Goal: Task Accomplishment & Management: Manage account settings

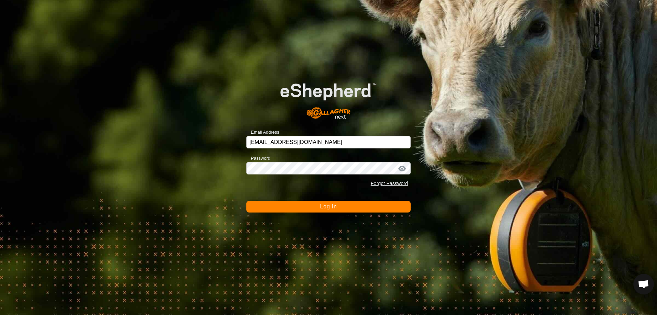
click at [329, 208] on span "Log In" at bounding box center [328, 206] width 17 height 6
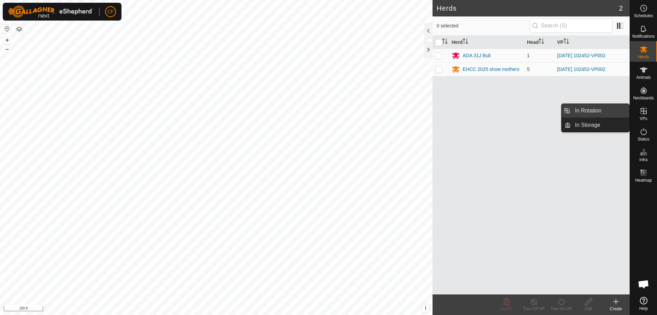
click at [580, 109] on link "In Rotation" at bounding box center [600, 111] width 59 height 14
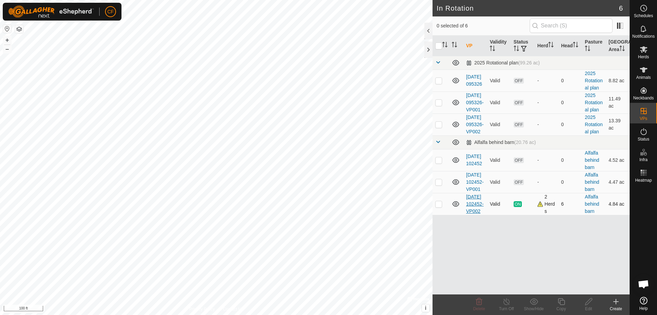
click at [472, 214] on link "[DATE] 102452-VP002" at bounding box center [474, 204] width 17 height 20
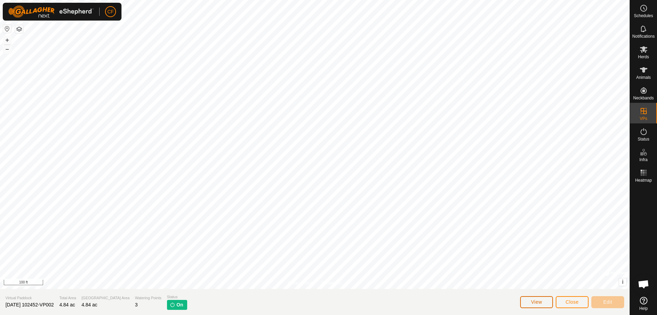
click at [529, 301] on button "View" at bounding box center [536, 302] width 33 height 12
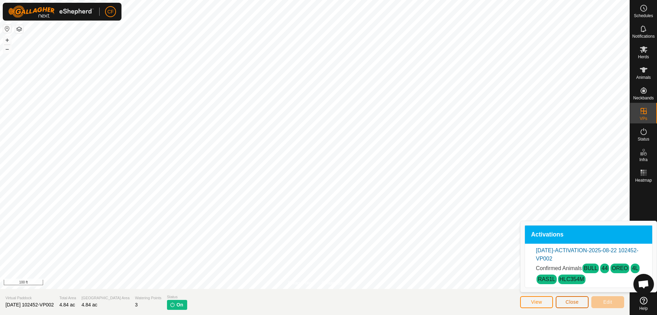
click at [570, 300] on span "Close" at bounding box center [572, 301] width 13 height 5
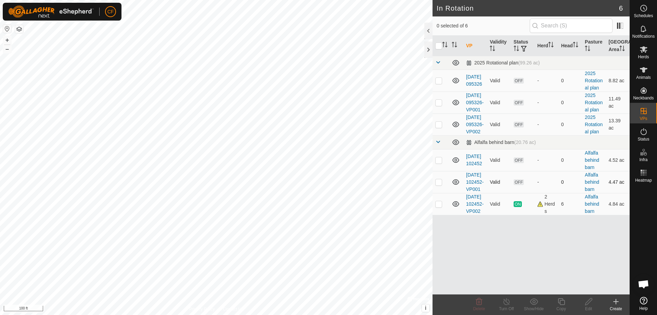
checkbox input "true"
click at [619, 304] on icon at bounding box center [616, 301] width 8 height 8
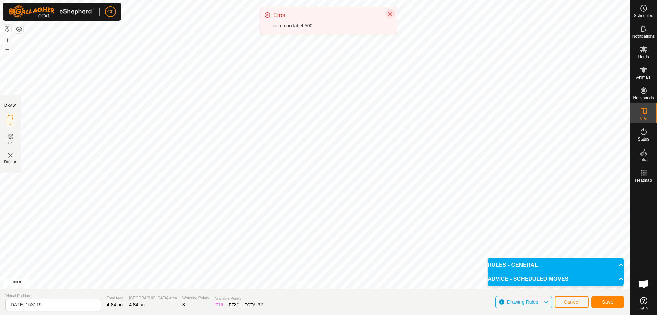
click at [392, 13] on icon "Close" at bounding box center [389, 13] width 5 height 5
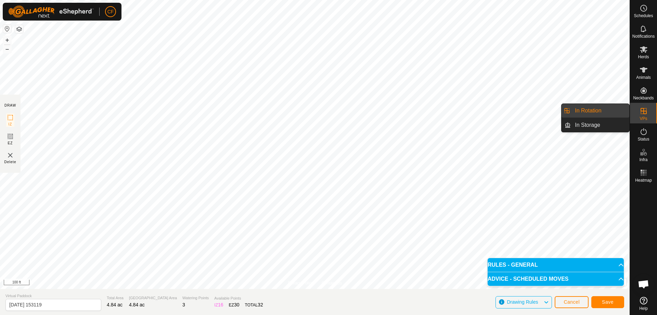
click at [598, 106] on link "In Rotation" at bounding box center [600, 111] width 59 height 14
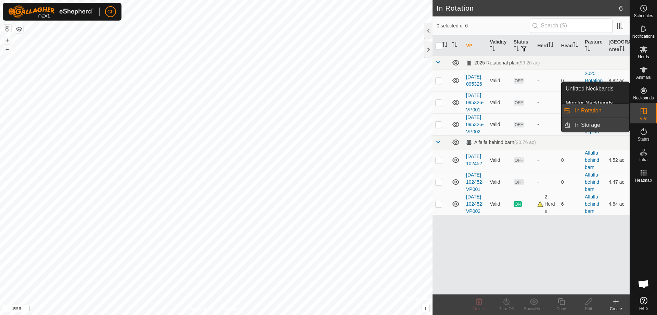
click at [591, 125] on link "In Storage" at bounding box center [600, 125] width 59 height 14
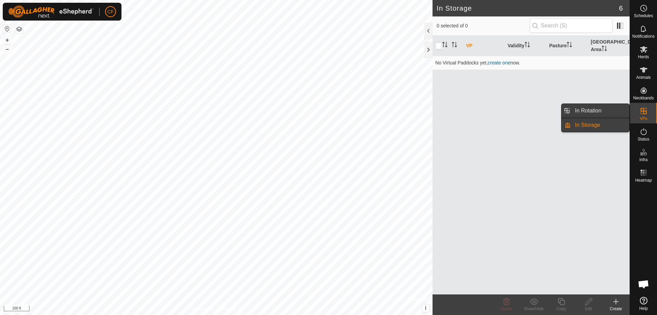
click at [594, 107] on link "In Rotation" at bounding box center [600, 111] width 59 height 14
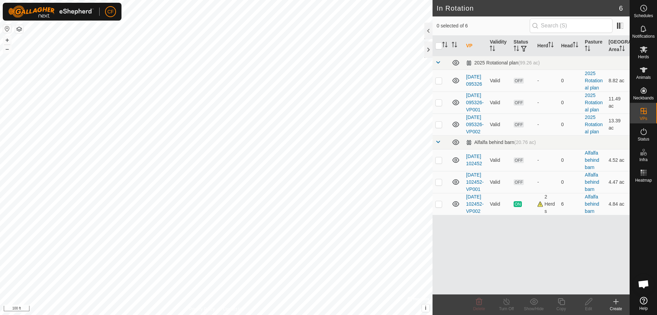
click at [619, 302] on icon at bounding box center [616, 301] width 8 height 8
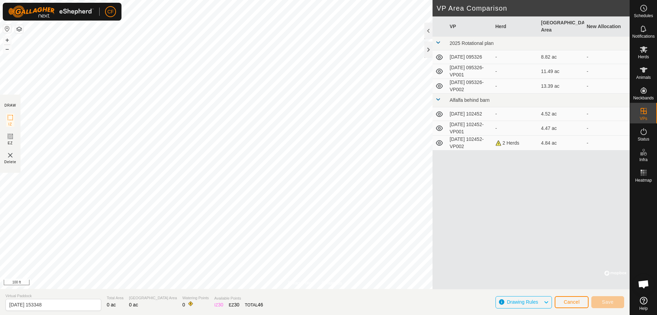
click at [549, 300] on icon at bounding box center [545, 301] width 5 height 9
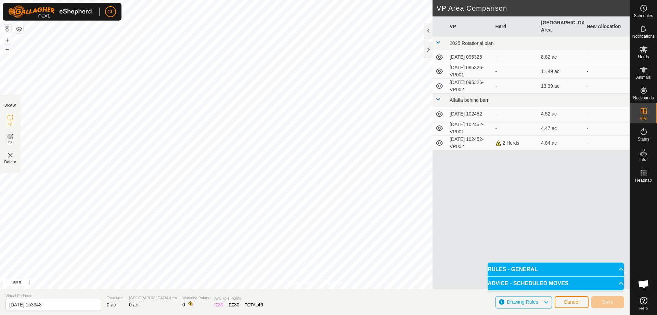
click at [618, 268] on p-accordion-header "RULES - GENERAL" at bounding box center [556, 269] width 136 height 14
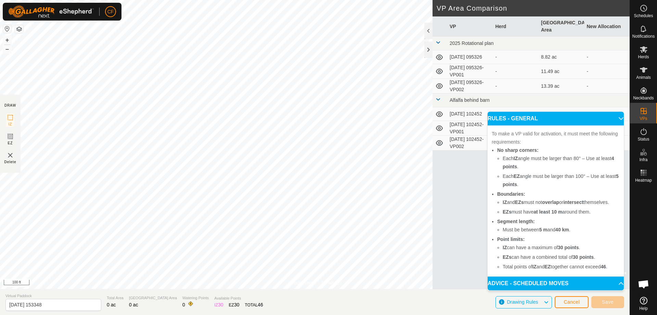
click at [579, 246] on b "30 points" at bounding box center [568, 246] width 21 height 5
drag, startPoint x: 619, startPoint y: 118, endPoint x: 618, endPoint y: 123, distance: 4.6
click at [619, 119] on p-accordion-header "RULES - GENERAL" at bounding box center [556, 119] width 136 height 14
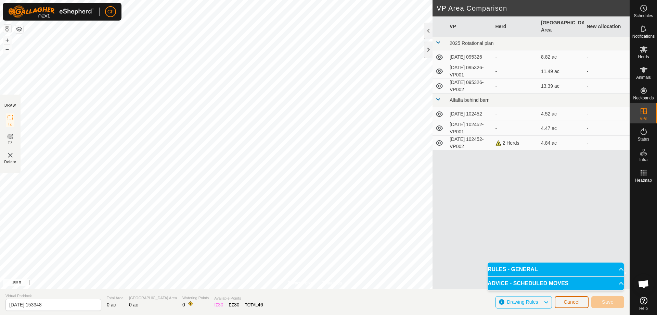
click at [565, 302] on span "Cancel" at bounding box center [572, 301] width 16 height 5
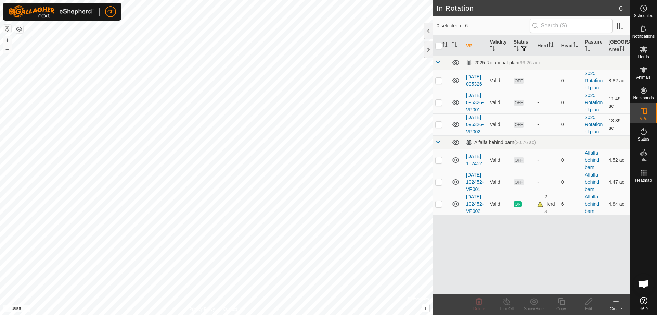
click at [615, 303] on icon at bounding box center [616, 301] width 8 height 8
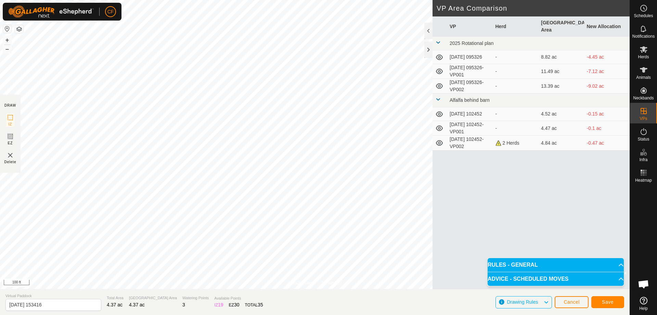
click at [606, 295] on div "Save" at bounding box center [607, 301] width 33 height 16
click at [610, 303] on span "Save" at bounding box center [608, 301] width 12 height 5
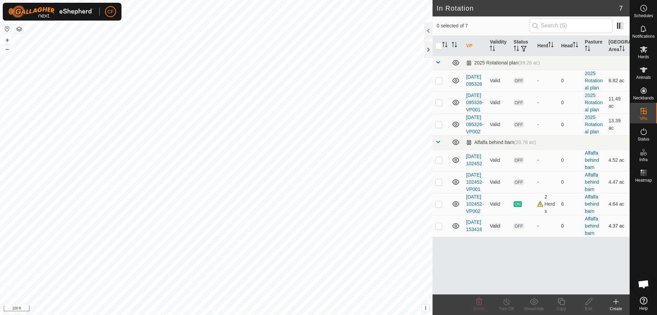
checkbox input "true"
click at [518, 229] on span "OFF" at bounding box center [519, 226] width 10 height 6
click at [473, 232] on link "[DATE] 153416" at bounding box center [474, 225] width 16 height 13
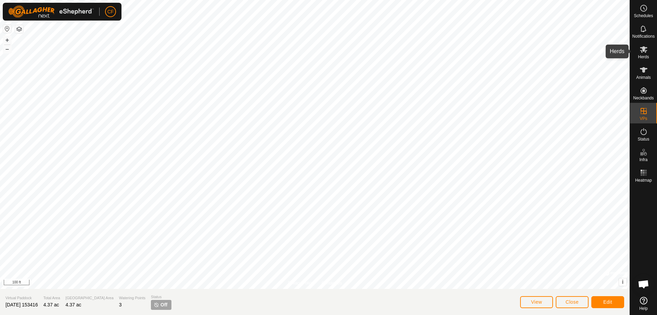
click at [647, 52] on icon at bounding box center [644, 49] width 8 height 8
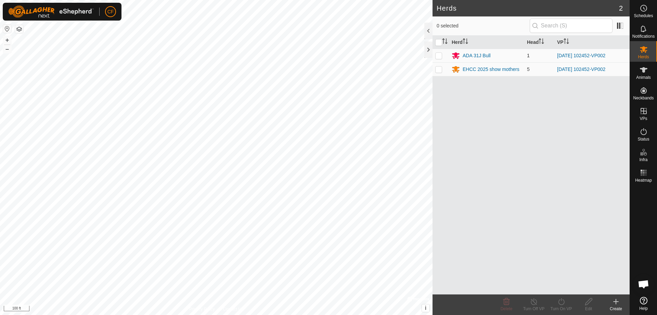
click at [439, 54] on p-checkbox at bounding box center [438, 55] width 7 height 5
checkbox input "true"
click at [438, 68] on p-checkbox at bounding box center [438, 68] width 7 height 5
checkbox input "true"
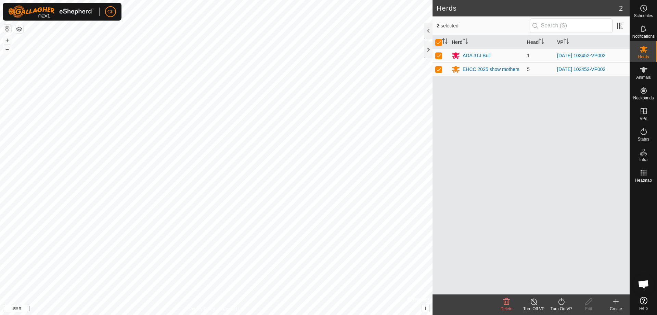
click at [560, 303] on icon at bounding box center [561, 301] width 9 height 8
click at [562, 286] on link "Now" at bounding box center [582, 286] width 68 height 14
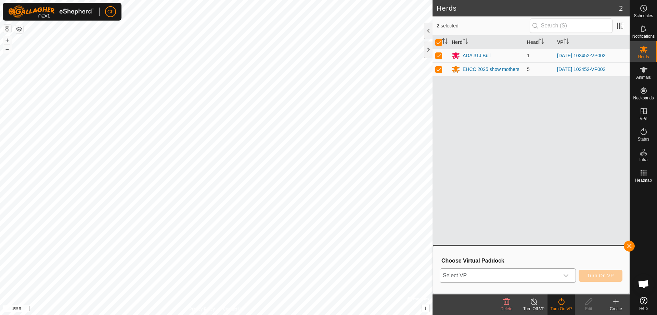
click at [568, 272] on div "dropdown trigger" at bounding box center [566, 275] width 14 height 14
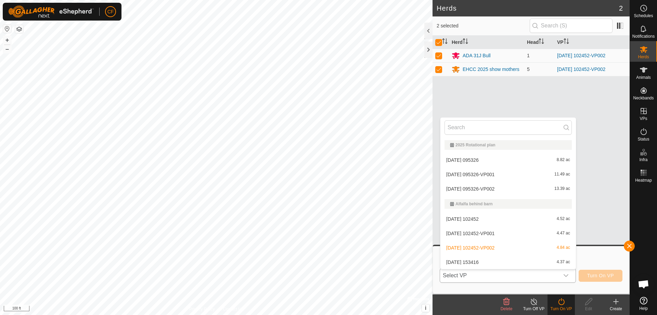
click at [466, 261] on li "[DATE] 153416 4.37 ac" at bounding box center [508, 262] width 136 height 14
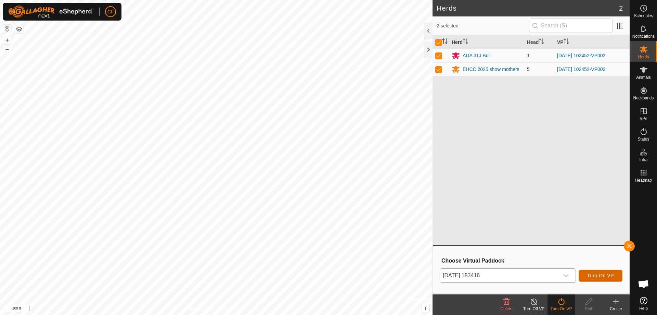
click at [598, 275] on span "Turn On VP" at bounding box center [600, 274] width 27 height 5
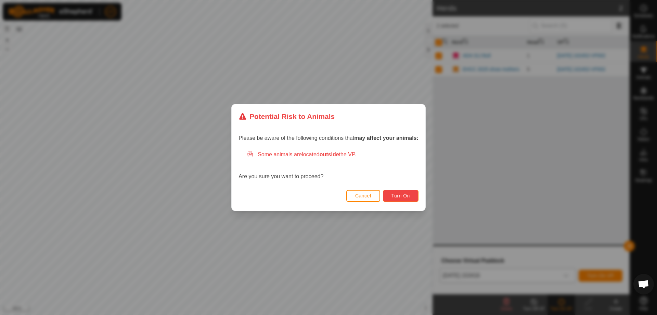
click at [400, 194] on span "Turn On" at bounding box center [401, 195] width 18 height 5
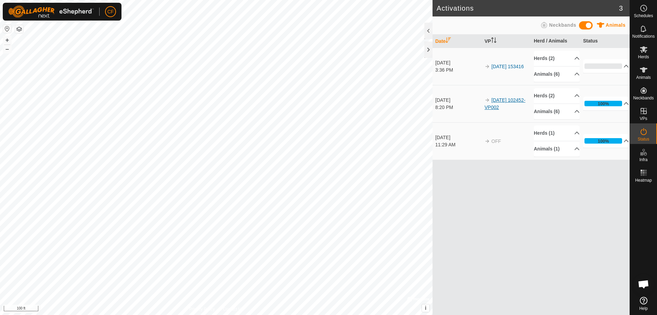
click at [497, 103] on link "[DATE] 102452-VP002" at bounding box center [505, 103] width 41 height 13
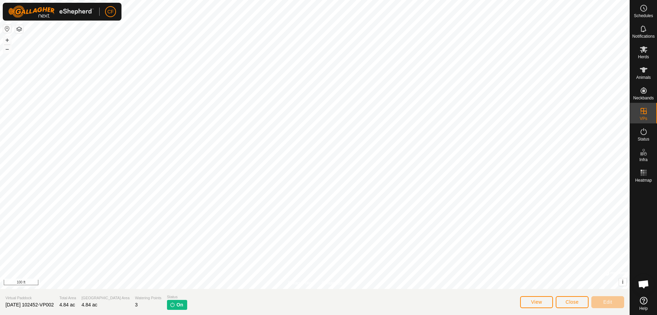
click at [170, 302] on img at bounding box center [172, 304] width 5 height 5
drag, startPoint x: 161, startPoint y: 304, endPoint x: 165, endPoint y: 304, distance: 3.4
click at [177, 304] on span "On" at bounding box center [180, 304] width 7 height 7
click at [532, 303] on span "View" at bounding box center [536, 301] width 11 height 5
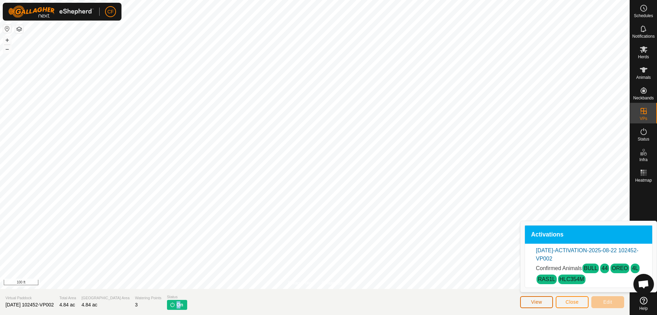
click at [533, 304] on span "View" at bounding box center [536, 301] width 11 height 5
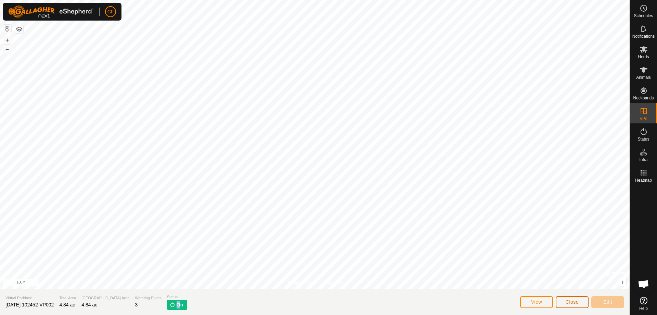
click at [566, 303] on span "Close" at bounding box center [572, 301] width 13 height 5
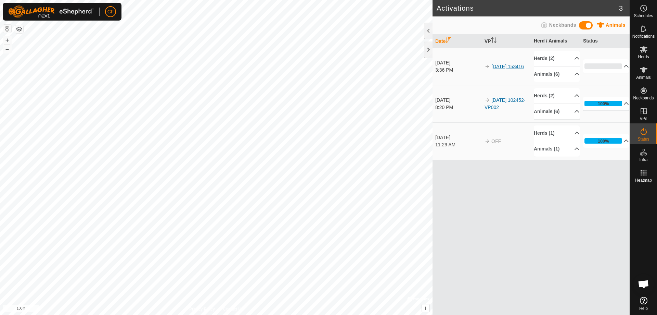
click at [492, 64] on link "[DATE] 153416" at bounding box center [507, 66] width 33 height 5
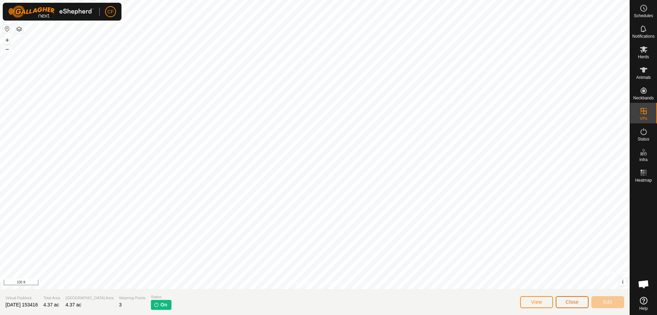
click at [575, 302] on span "Close" at bounding box center [572, 301] width 13 height 5
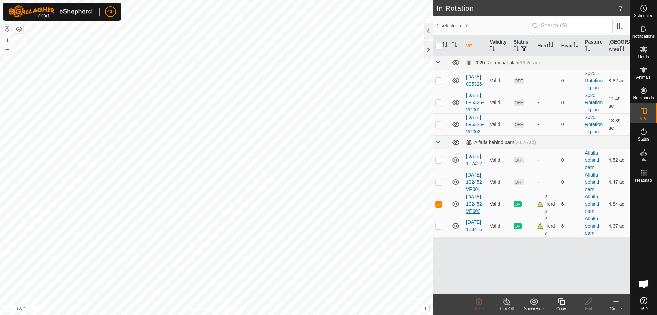
click at [470, 214] on link "[DATE] 102452-VP002" at bounding box center [474, 204] width 17 height 20
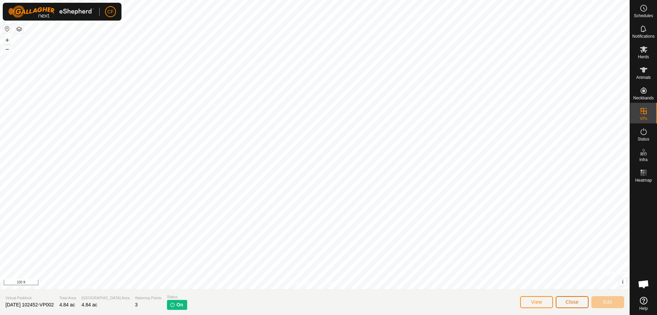
click at [577, 304] on button "Close" at bounding box center [572, 302] width 33 height 12
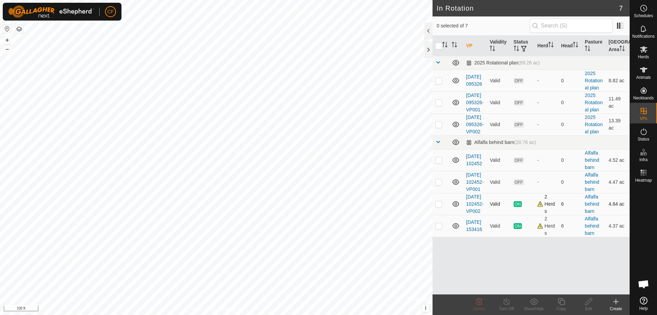
checkbox input "true"
click at [643, 68] on icon at bounding box center [644, 69] width 8 height 5
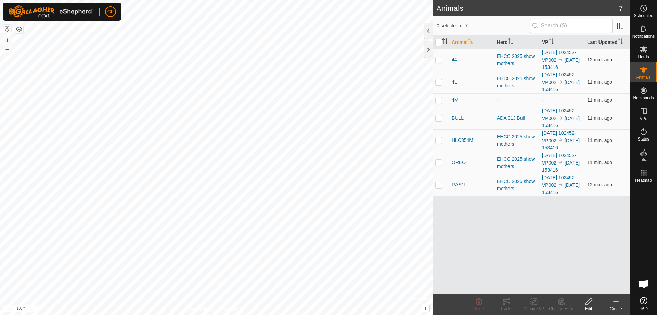
click at [455, 63] on span "44" at bounding box center [454, 59] width 5 height 7
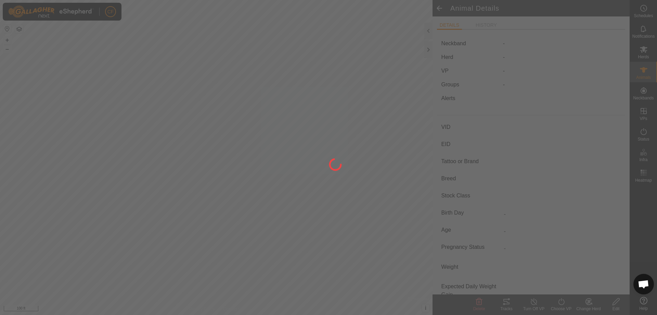
type input "44"
type input "-"
type input "CHSF 19H"
type input "Angus"
type input "-"
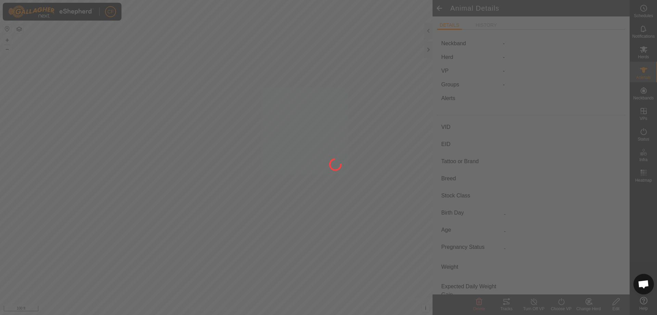
type input "01/2020"
type input "5 years 9 months"
type input "Pregnant"
type input "0 kg"
type input "-"
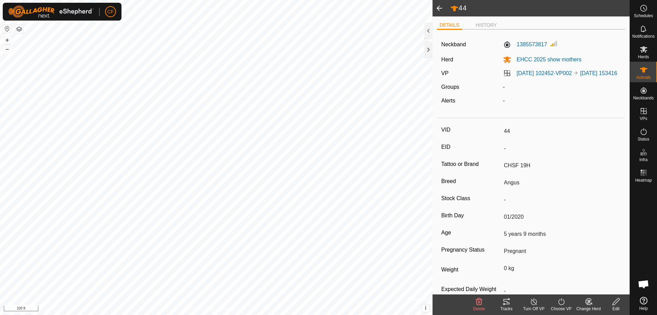
click at [507, 302] on icon at bounding box center [506, 300] width 6 height 5
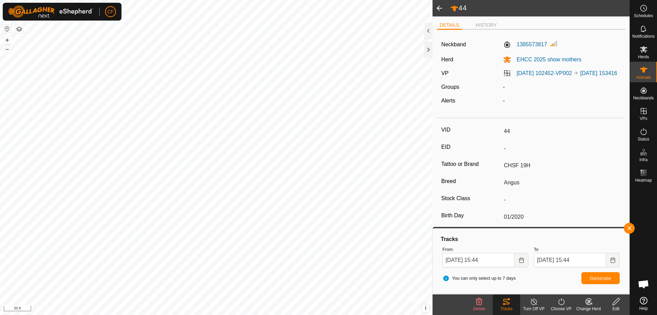
click at [438, 5] on span at bounding box center [440, 8] width 14 height 16
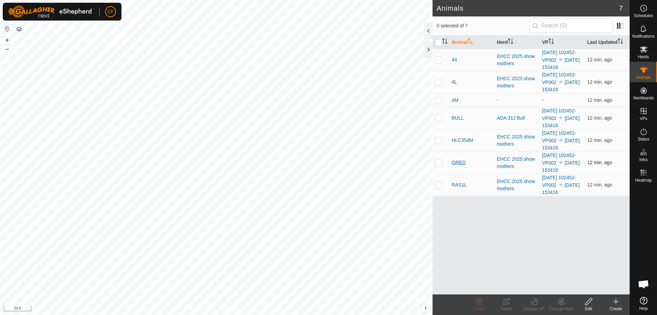
click at [459, 166] on span "OREO" at bounding box center [459, 162] width 14 height 7
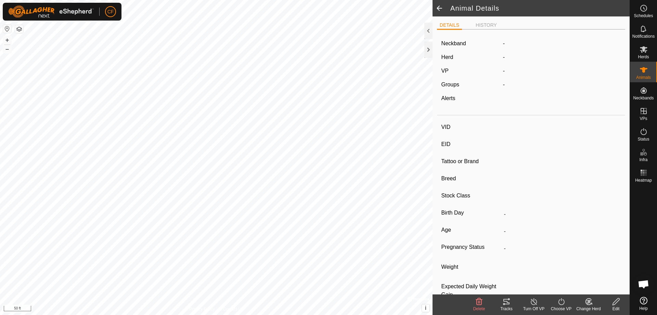
type input "OREO"
type input "-"
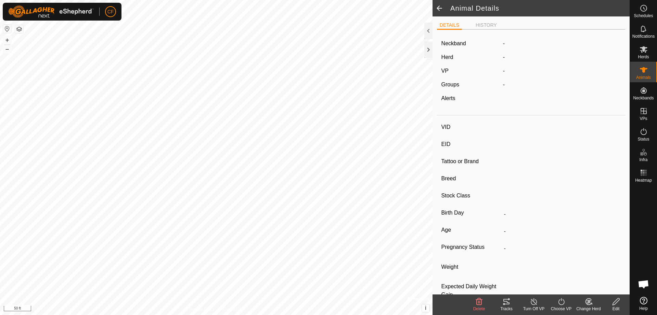
type input "0 kg"
type input "-"
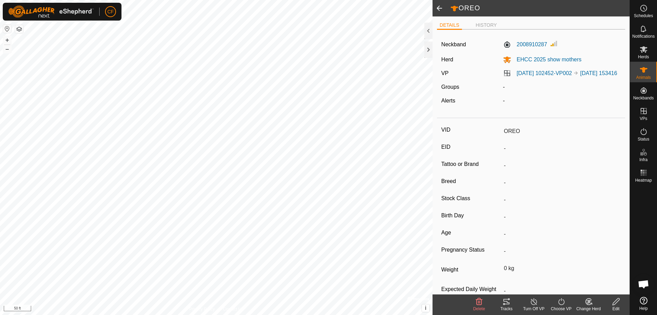
click at [508, 300] on icon at bounding box center [506, 301] width 8 height 8
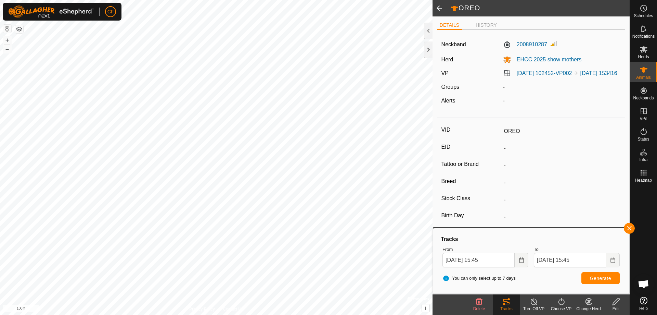
click at [438, 7] on span at bounding box center [440, 8] width 14 height 16
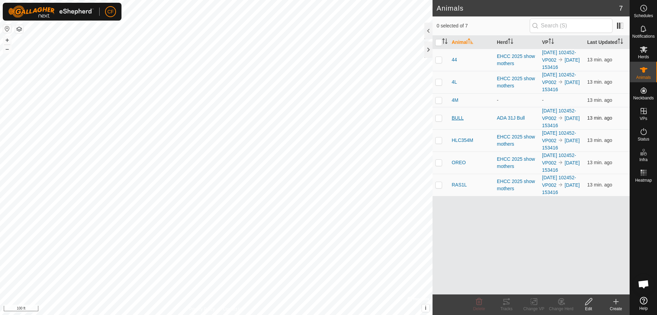
click at [459, 121] on span "BULL" at bounding box center [458, 117] width 12 height 7
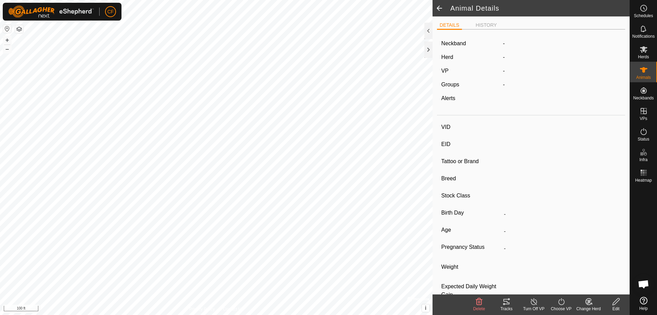
type input "BULL"
type input "-"
type input "ADA 31J"
type input "Angus"
type input "-"
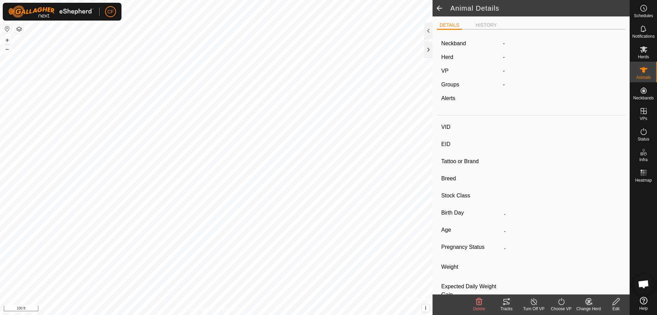
type input "01/2021"
type input "4 years 8 months"
type input "0 kg"
type input "-"
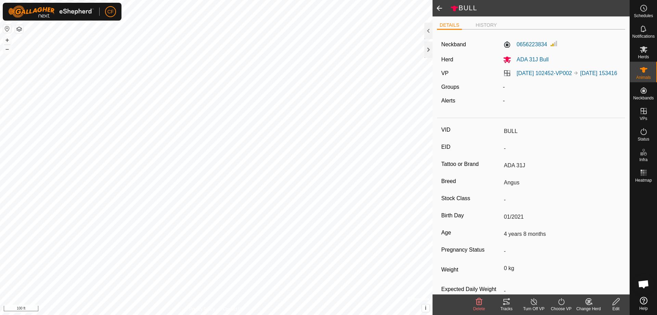
click at [505, 301] on icon at bounding box center [506, 300] width 6 height 5
